Goal: Task Accomplishment & Management: Use online tool/utility

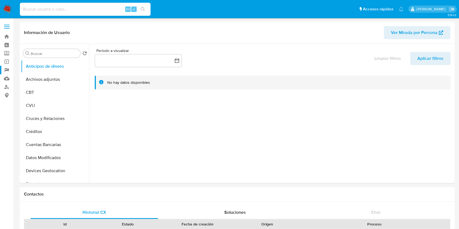
select select "10"
click at [84, 11] on input at bounding box center [85, 9] width 131 height 7
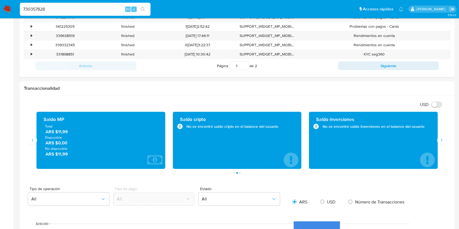
type input "730357828"
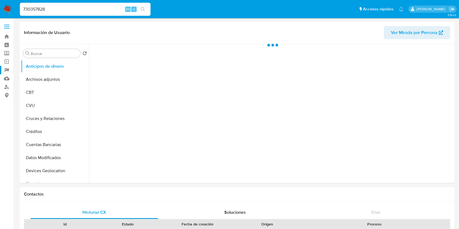
select select "10"
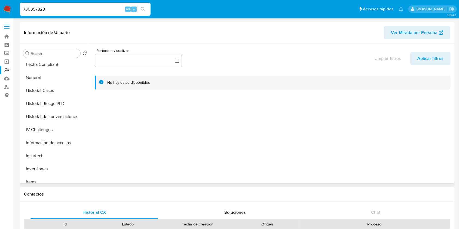
scroll to position [181, 0]
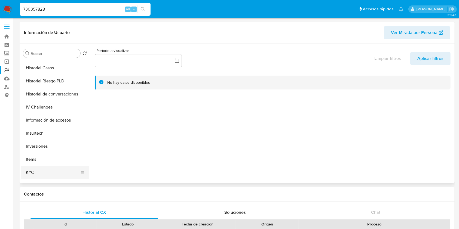
click at [44, 171] on button "KYC" at bounding box center [53, 172] width 64 height 13
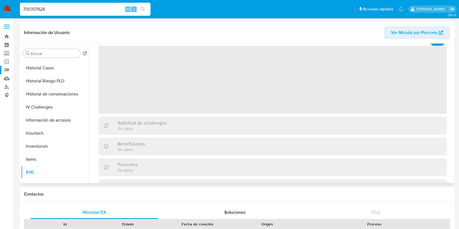
scroll to position [36, 0]
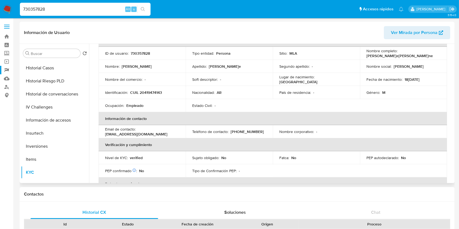
drag, startPoint x: 88, startPoint y: 9, endPoint x: 30, endPoint y: 7, distance: 58.3
click at [30, 7] on input "730357828" at bounding box center [85, 9] width 131 height 7
paste input "1176849"
type input "7301176849"
drag, startPoint x: 83, startPoint y: 15, endPoint x: 0, endPoint y: 14, distance: 82.7
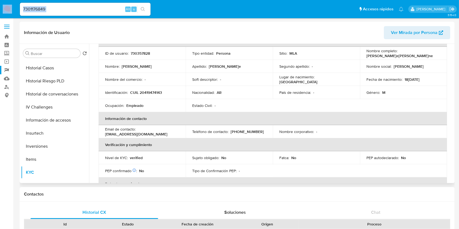
click at [0, 14] on nav "Pausado Ver notificaciones 7301176849 Alt s Accesos rápidos Presiona las siguie…" at bounding box center [229, 9] width 459 height 18
click at [49, 10] on input "7301176849" at bounding box center [85, 9] width 131 height 7
paste input "1176849"
type input "1176849"
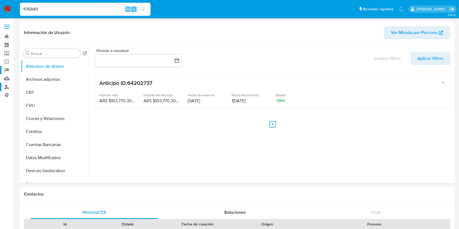
select select "10"
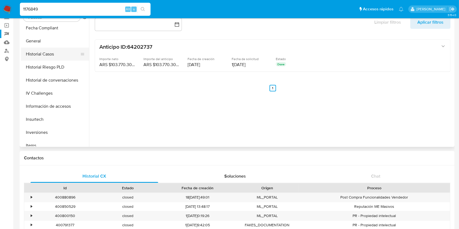
scroll to position [181, 0]
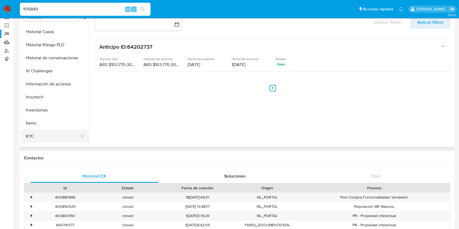
click at [31, 134] on button "KYC" at bounding box center [53, 136] width 64 height 13
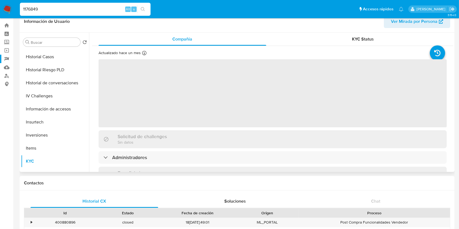
scroll to position [0, 0]
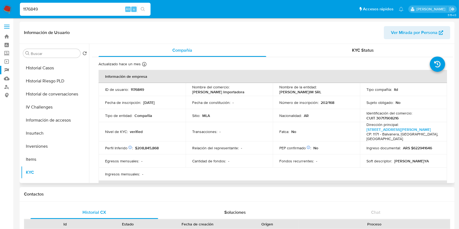
drag, startPoint x: 451, startPoint y: 60, endPoint x: 451, endPoint y: 65, distance: 5.2
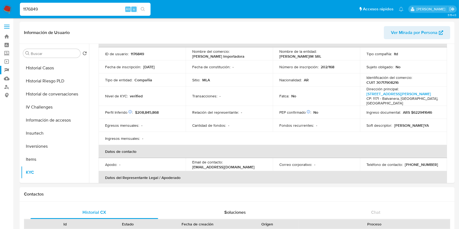
scroll to position [20, 0]
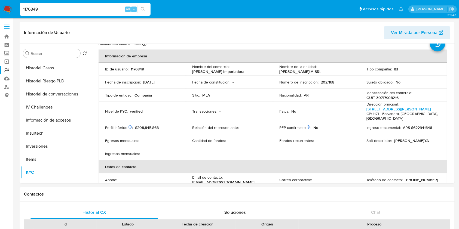
click at [33, 8] on input "1176849" at bounding box center [85, 9] width 131 height 7
drag, startPoint x: 279, startPoint y: 72, endPoint x: 321, endPoint y: 73, distance: 42.2
click at [321, 73] on div "Nombre de la entidad : AGÜERO SHAMAIM SRL" at bounding box center [316, 69] width 74 height 10
copy p "AGÜERO SHAMAIM SRL"
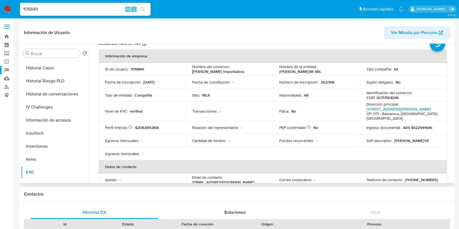
drag, startPoint x: 190, startPoint y: 71, endPoint x: 194, endPoint y: 71, distance: 3.3
click at [194, 71] on td "Nombre del comercio : Montoya Importadora" at bounding box center [229, 69] width 87 height 13
click at [192, 71] on p "Montoya Importadora" at bounding box center [218, 71] width 52 height 5
copy p "Montoya Importadora"
drag, startPoint x: 233, startPoint y: 73, endPoint x: 188, endPoint y: 71, distance: 44.9
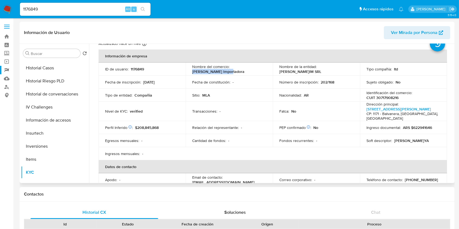
click at [188, 71] on td "Nombre del comercio : Montoya Importadora" at bounding box center [229, 69] width 87 height 13
click at [389, 99] on p "CUIT 30717908216" at bounding box center [382, 97] width 32 height 5
copy p "30717908216"
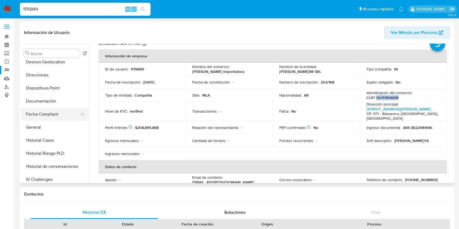
scroll to position [72, 0]
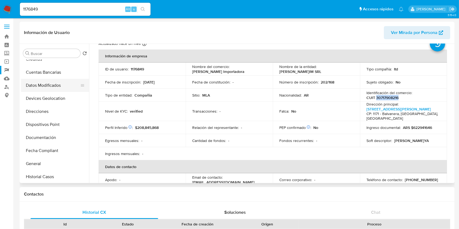
click at [50, 88] on button "Datos Modificados" at bounding box center [53, 85] width 64 height 13
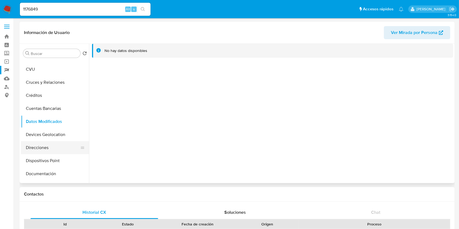
scroll to position [0, 0]
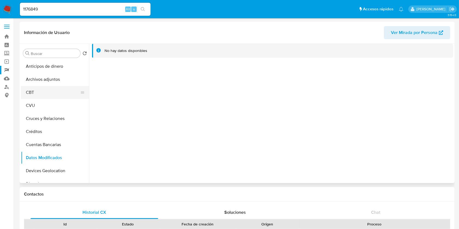
click at [47, 86] on button "CBT" at bounding box center [53, 92] width 64 height 13
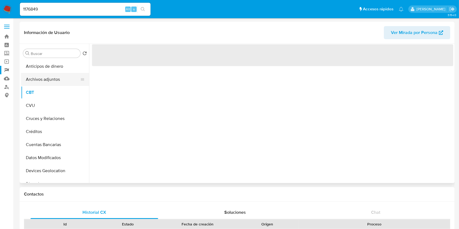
click at [48, 83] on button "Archivos adjuntos" at bounding box center [53, 79] width 64 height 13
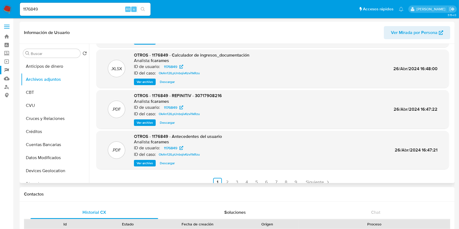
scroll to position [46, 0]
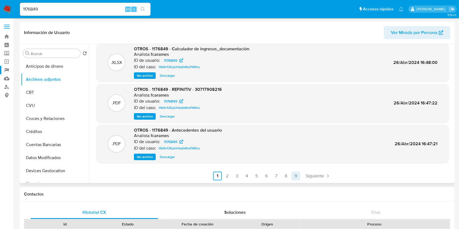
click at [294, 173] on link "9" at bounding box center [295, 176] width 9 height 9
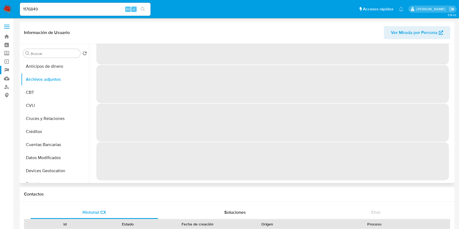
scroll to position [0, 0]
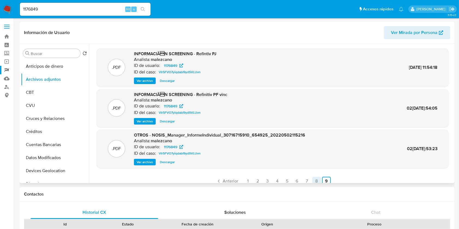
click at [314, 181] on link "8" at bounding box center [316, 181] width 9 height 9
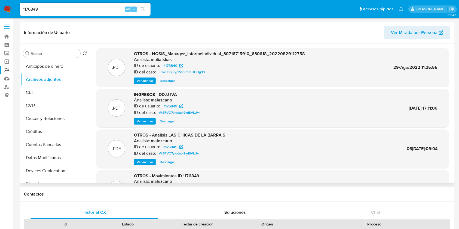
click at [147, 121] on span "Ver archivo" at bounding box center [145, 121] width 16 height 5
click at [166, 119] on span "Descargar" at bounding box center [167, 121] width 15 height 5
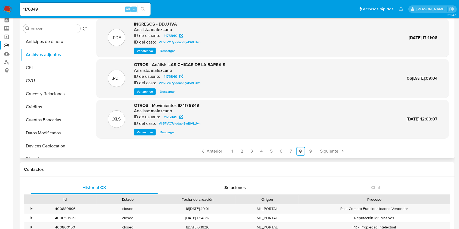
scroll to position [36, 0]
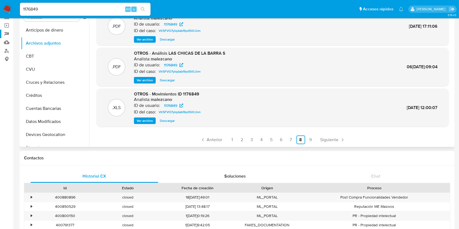
click at [170, 79] on span "Descargar" at bounding box center [167, 80] width 15 height 5
click at [166, 121] on span "Descargar" at bounding box center [167, 120] width 15 height 5
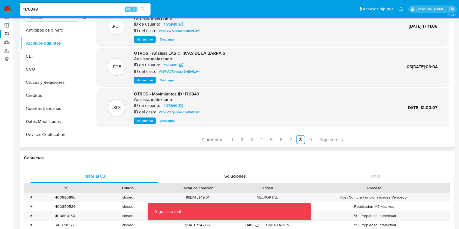
click at [170, 78] on span "Descargar" at bounding box center [167, 80] width 15 height 5
click at [291, 141] on link "7" at bounding box center [291, 139] width 9 height 9
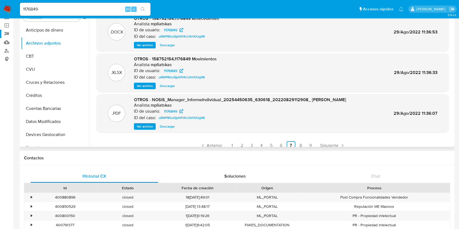
scroll to position [46, 0]
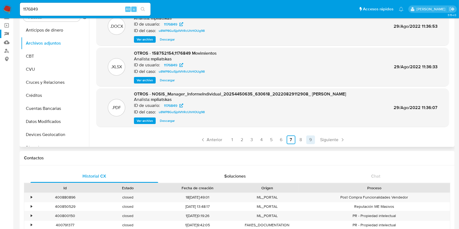
click at [308, 138] on link "9" at bounding box center [310, 139] width 9 height 9
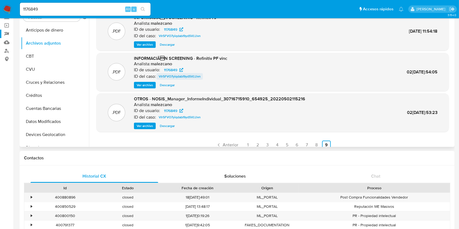
click at [176, 77] on span "VIr5FVO7yiqdabI9ydSVLUvn" at bounding box center [180, 76] width 42 height 7
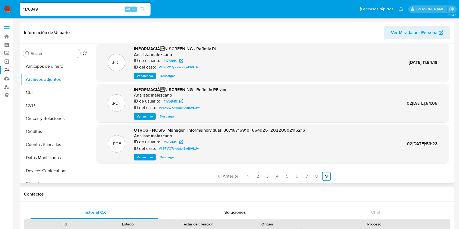
scroll to position [36, 0]
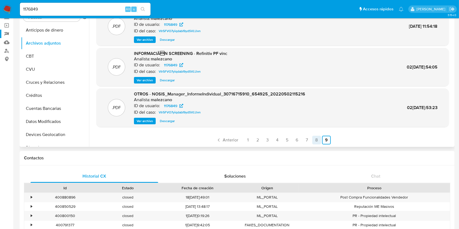
click at [314, 138] on link "8" at bounding box center [316, 140] width 9 height 9
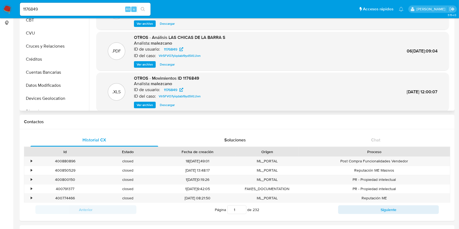
scroll to position [46, 0]
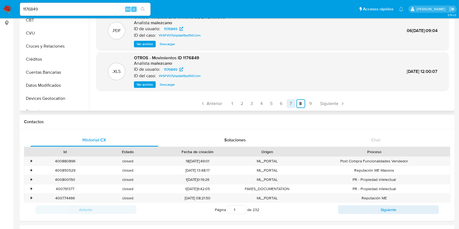
click at [289, 102] on link "7" at bounding box center [291, 103] width 9 height 9
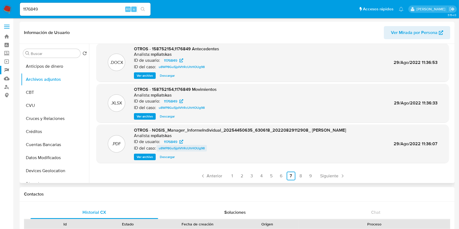
click at [195, 149] on span "u8WP8Gu5jpIVfrRcUhHOUg98" at bounding box center [182, 148] width 46 height 7
click at [280, 177] on link "6" at bounding box center [281, 176] width 9 height 9
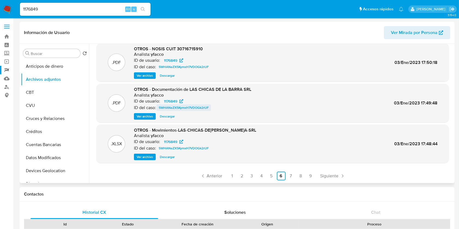
click at [196, 108] on span "5WHANeZX5KymxH7VDOGk2rUF" at bounding box center [184, 107] width 50 height 7
click at [270, 177] on link "5" at bounding box center [271, 176] width 9 height 9
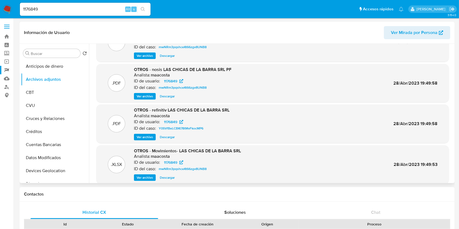
scroll to position [36, 0]
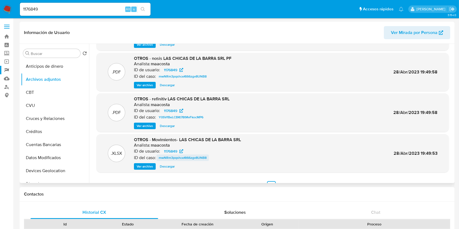
click at [178, 159] on span "mwNRm3pqshceKt66zgv8UNB8" at bounding box center [183, 158] width 48 height 7
click at [6, 87] on link "Buscador de personas" at bounding box center [32, 87] width 65 height 8
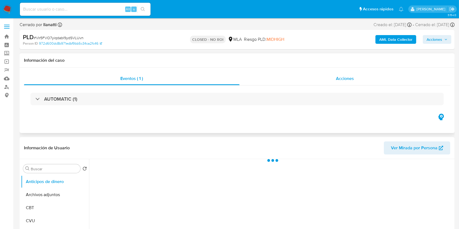
click at [344, 75] on div "Acciones" at bounding box center [344, 78] width 211 height 13
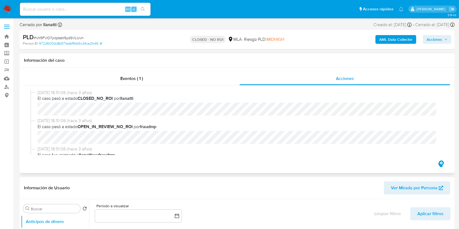
select select "10"
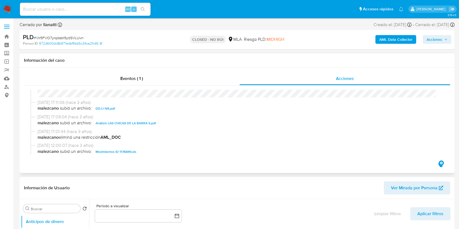
scroll to position [99, 0]
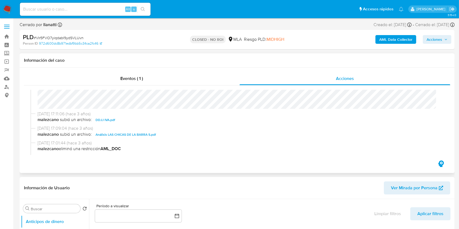
click at [105, 121] on span "DDJJ IVA.pdf" at bounding box center [106, 120] width 20 height 7
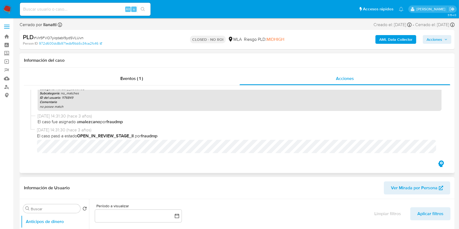
scroll to position [208, 0]
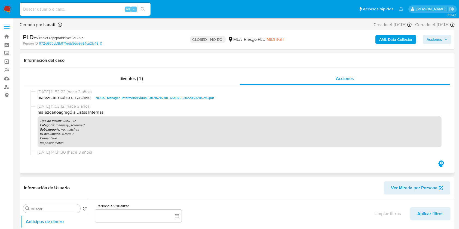
click at [165, 97] on span "NOSIS_Manager_InformeIndividual_30716715910_654925_20220502115216.pdf" at bounding box center [155, 98] width 118 height 7
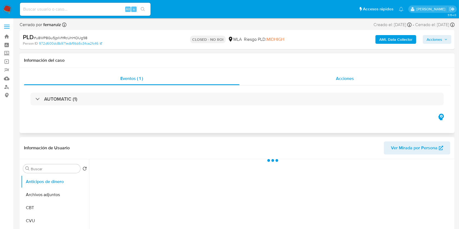
click at [352, 82] on span "Acciones" at bounding box center [345, 78] width 18 height 6
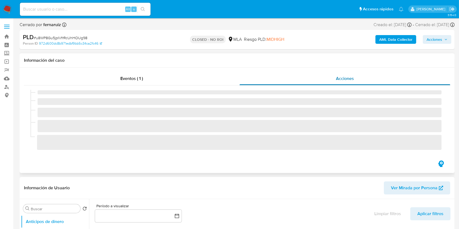
select select "10"
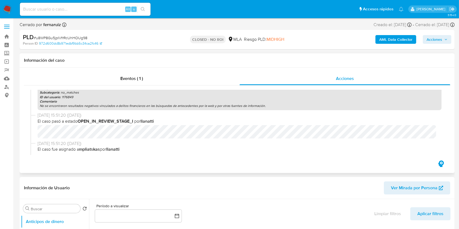
scroll to position [167, 0]
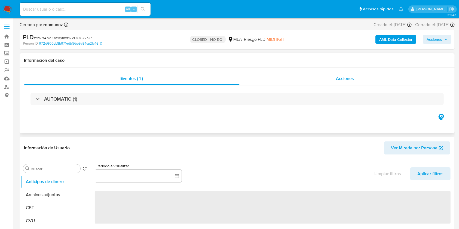
select select "10"
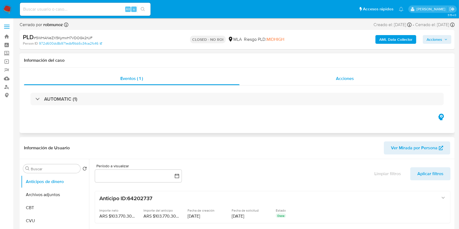
click at [347, 78] on span "Acciones" at bounding box center [345, 78] width 18 height 6
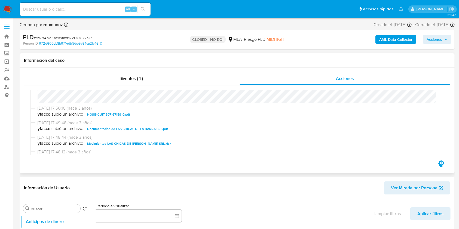
scroll to position [122, 0]
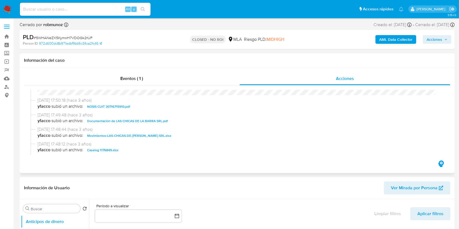
click at [140, 121] on span "Documentación de LAS CHICAS DE LA BARRA SRL.pdf" at bounding box center [127, 121] width 81 height 7
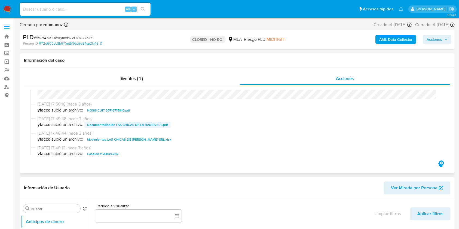
scroll to position [98, 0]
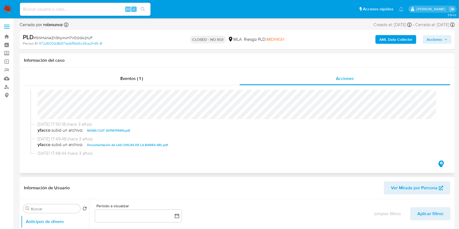
click at [124, 131] on span "NOSIS CUIT 30716715910.pdf" at bounding box center [108, 130] width 43 height 7
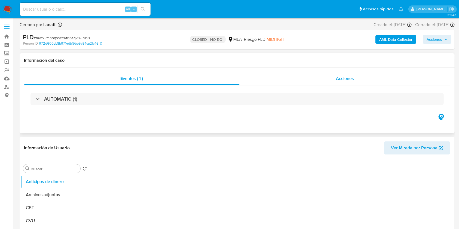
click at [347, 77] on span "Acciones" at bounding box center [345, 78] width 18 height 6
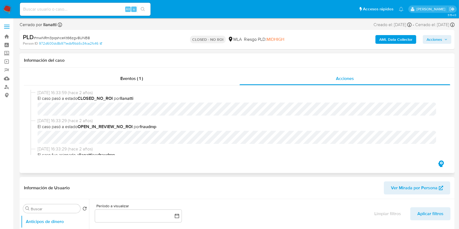
select select "10"
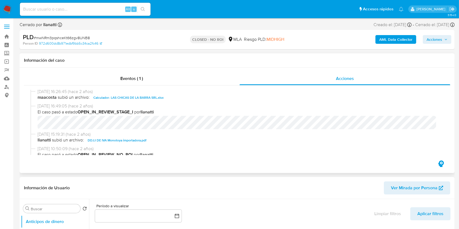
scroll to position [109, 0]
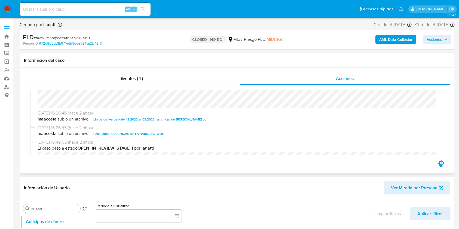
click at [176, 119] on span "Libros-de-iva-periodo-12.2022-al-03.2023-las-chicas-de-la-barra.pdf" at bounding box center [150, 119] width 114 height 7
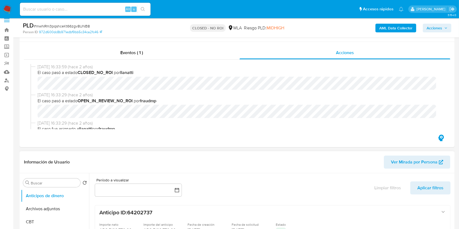
scroll to position [0, 0]
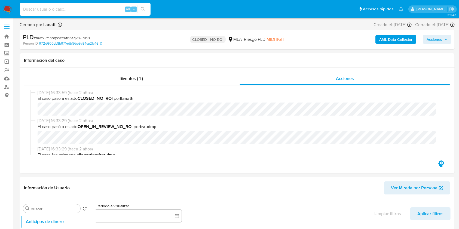
click at [84, 6] on input at bounding box center [85, 9] width 131 height 7
paste input "114723476"
type input "114723476"
click at [140, 7] on button "search-icon" at bounding box center [142, 9] width 11 height 8
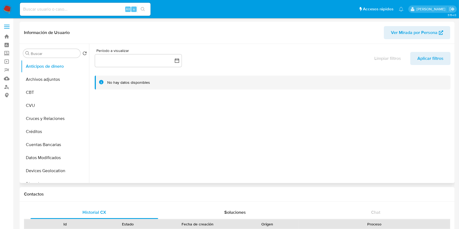
select select "10"
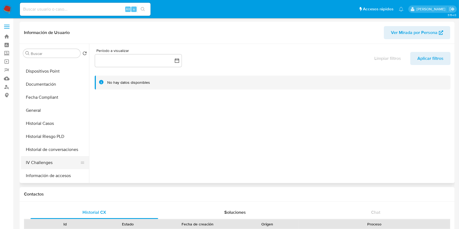
scroll to position [145, 0]
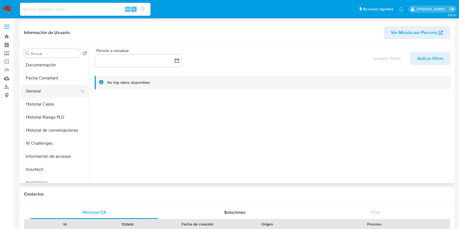
click at [41, 90] on button "General" at bounding box center [53, 91] width 64 height 13
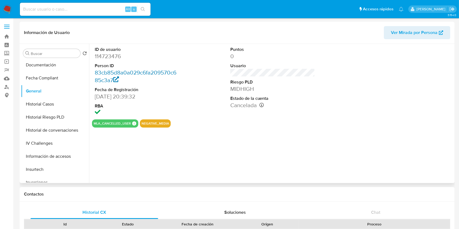
click at [115, 82] on link "83cb85d8a0a029c6fa209570c685c3a7" at bounding box center [136, 77] width 82 height 16
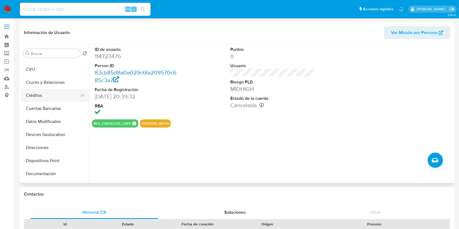
scroll to position [0, 0]
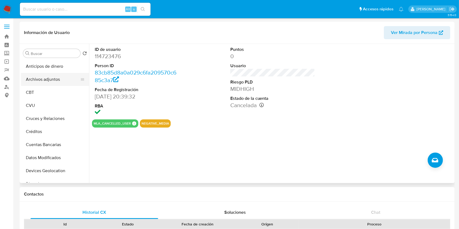
click at [43, 75] on button "Archivos adjuntos" at bounding box center [53, 79] width 64 height 13
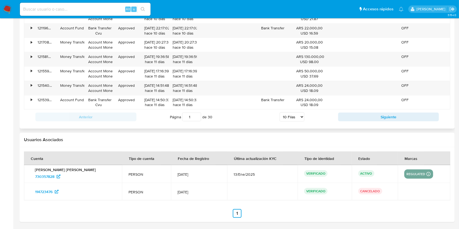
scroll to position [584, 0]
click at [48, 176] on span "730357828" at bounding box center [44, 176] width 19 height 9
click at [341, 10] on ul "Pausado Ver notificaciones Alt s Accesos rápidos Presiona las siguientes teclas…" at bounding box center [211, 9] width 389 height 14
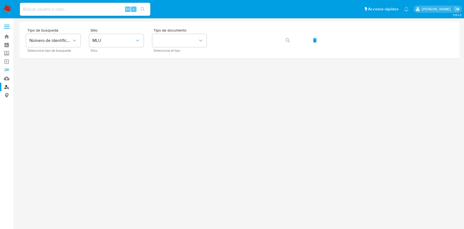
drag, startPoint x: 8, startPoint y: 68, endPoint x: 190, endPoint y: 69, distance: 182.3
click at [8, 68] on link "Reportes" at bounding box center [32, 70] width 65 height 8
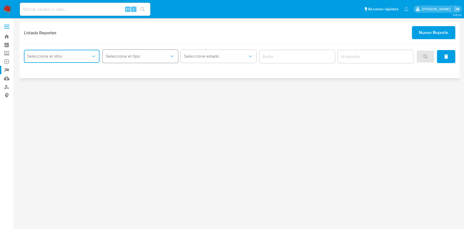
drag, startPoint x: 80, startPoint y: 55, endPoint x: 131, endPoint y: 61, distance: 51.3
click at [80, 55] on span "Seleccione el sitio" at bounding box center [59, 56] width 64 height 5
click at [452, 33] on button "Nuevo Reporte" at bounding box center [434, 32] width 44 height 13
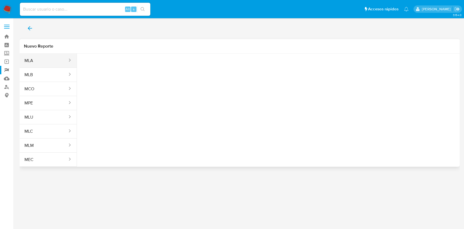
click at [50, 62] on button "MLA" at bounding box center [44, 60] width 48 height 13
click at [124, 69] on span "Seleccione una opcion" at bounding box center [109, 67] width 48 height 5
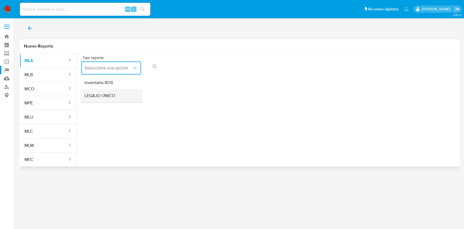
click at [124, 96] on div "LEGAJO UNICO" at bounding box center [110, 95] width 50 height 13
click at [177, 69] on span "CDI" at bounding box center [173, 67] width 48 height 5
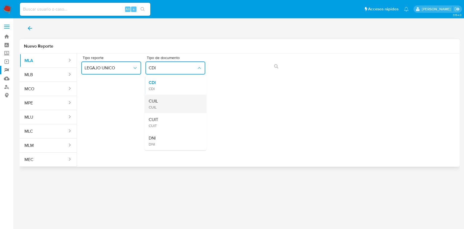
click at [190, 98] on div "CUIL CUIL" at bounding box center [174, 104] width 50 height 19
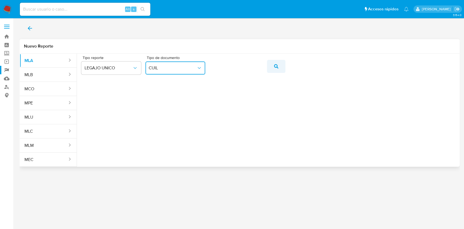
click at [274, 66] on icon "action-search" at bounding box center [276, 66] width 4 height 4
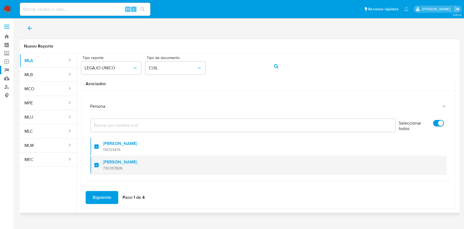
click at [98, 163] on div at bounding box center [98, 165] width 9 height 13
checkbox input "false"
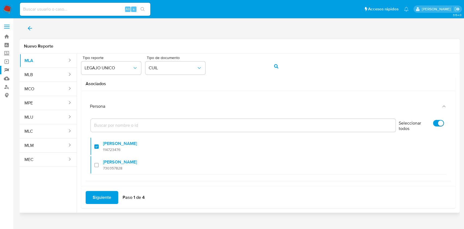
click at [104, 194] on span "Siguiente" at bounding box center [102, 198] width 19 height 12
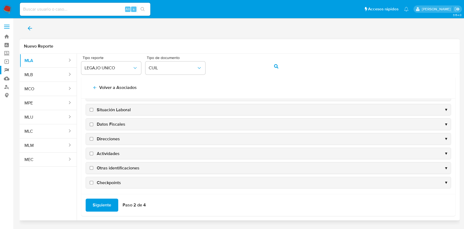
scroll to position [52, 0]
click at [115, 123] on span "Datos Fiscales" at bounding box center [111, 123] width 29 height 6
click at [93, 123] on input "Datos Fiscales" at bounding box center [92, 124] width 4 height 4
checkbox input "true"
click at [113, 138] on span "Direcciones" at bounding box center [108, 138] width 23 height 6
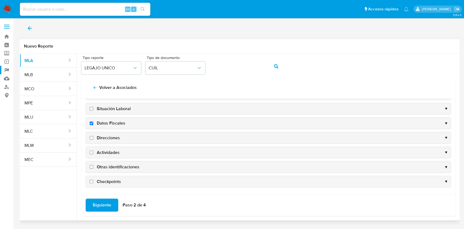
click at [93, 138] on input "Direcciones" at bounding box center [92, 138] width 4 height 4
checkbox input "true"
click at [113, 154] on span "Actividades" at bounding box center [108, 153] width 23 height 6
click at [93, 154] on input "Actividades" at bounding box center [92, 153] width 4 height 4
checkbox input "true"
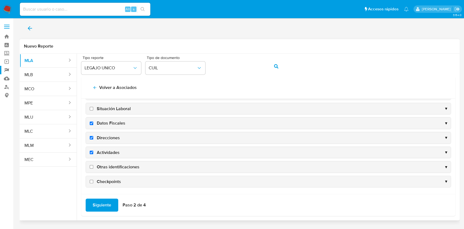
click at [118, 170] on div "Otras identificaciones ▼" at bounding box center [268, 166] width 365 height 11
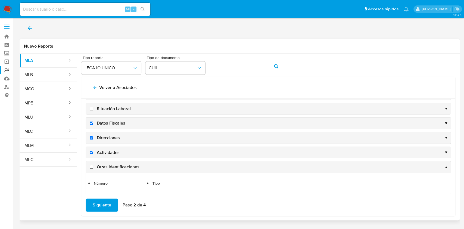
click at [113, 166] on span "Otras identificaciones" at bounding box center [118, 167] width 43 height 6
click at [93, 166] on input "Otras identificaciones" at bounding box center [92, 167] width 4 height 4
checkbox input "true"
click at [98, 207] on span "Siguiente" at bounding box center [102, 205] width 19 height 12
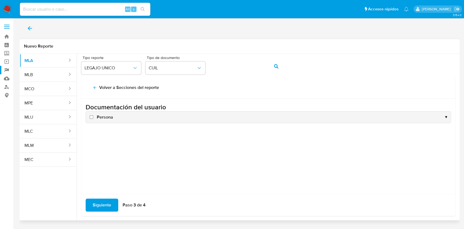
scroll to position [0, 0]
click at [105, 115] on span "Persona" at bounding box center [105, 117] width 16 height 6
click at [93, 115] on input "Persona" at bounding box center [92, 117] width 4 height 4
checkbox input "true"
click at [101, 200] on span "Siguiente" at bounding box center [102, 205] width 19 height 12
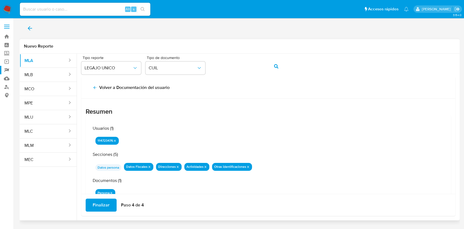
click at [100, 205] on span "Finalizar" at bounding box center [101, 205] width 17 height 12
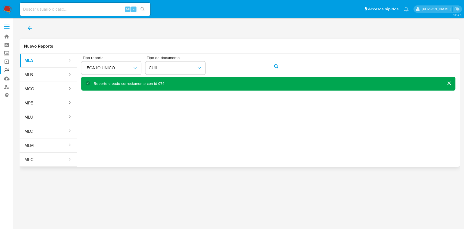
click at [247, 116] on div "Tipo reporte LEGAJO UNICO Tipo de documento CUIL Reporte creado correctamente c…" at bounding box center [268, 108] width 383 height 109
click at [32, 30] on icon "back" at bounding box center [30, 28] width 7 height 7
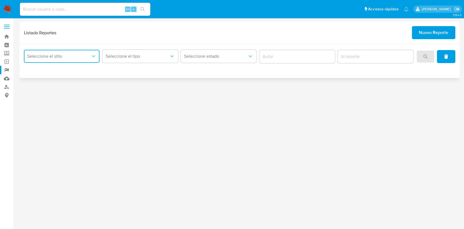
click at [59, 62] on button "Seleccione el sitio" at bounding box center [62, 56] width 76 height 13
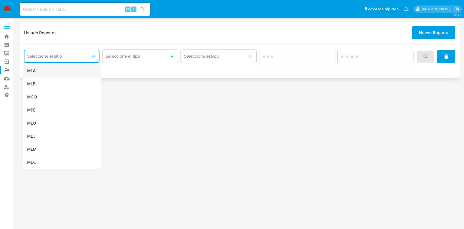
click at [59, 77] on div "MLA" at bounding box center [60, 70] width 66 height 13
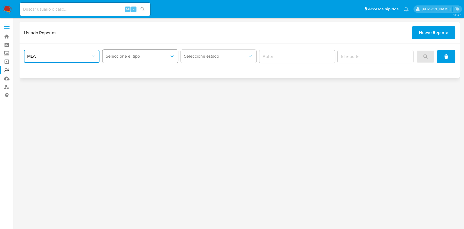
click at [148, 50] on button "Seleccione el tipo" at bounding box center [141, 56] width 76 height 13
click at [144, 83] on div "LEGAJO UNICO" at bounding box center [139, 84] width 66 height 13
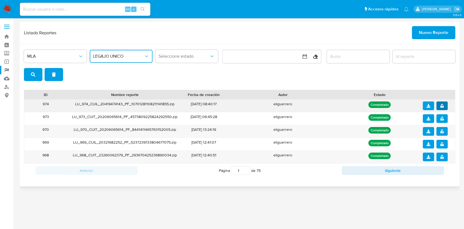
click at [443, 103] on span "notify_security" at bounding box center [443, 106] width 4 height 8
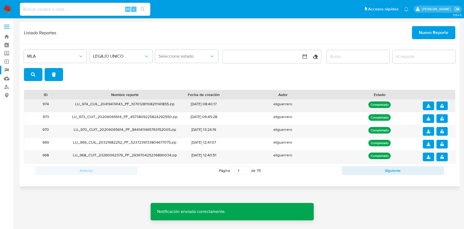
click at [432, 107] on button "download" at bounding box center [428, 105] width 11 height 9
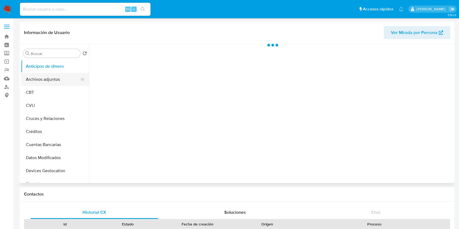
click at [45, 82] on button "Archivos adjuntos" at bounding box center [53, 79] width 64 height 13
select select "10"
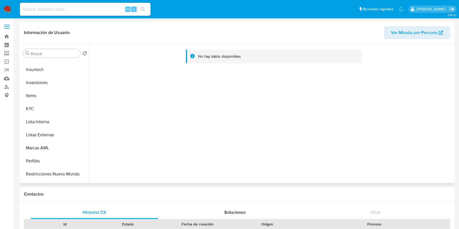
scroll to position [254, 0]
